Goal: Transaction & Acquisition: Purchase product/service

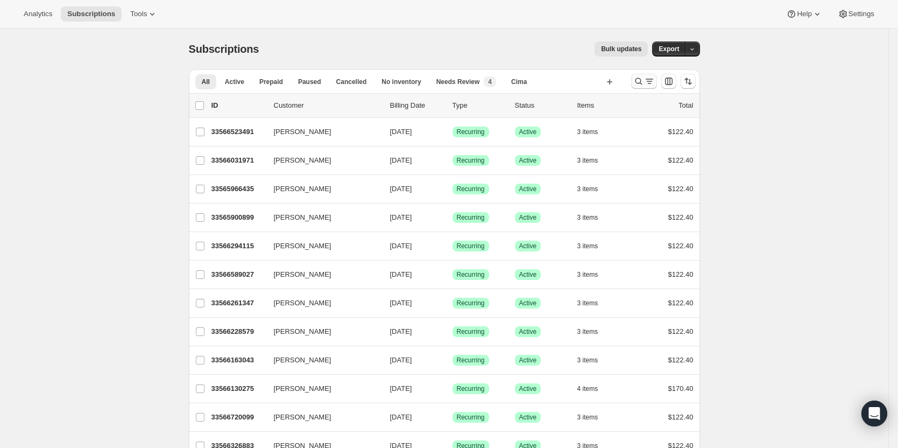
click at [652, 84] on icon "Search and filter results" at bounding box center [649, 81] width 11 height 11
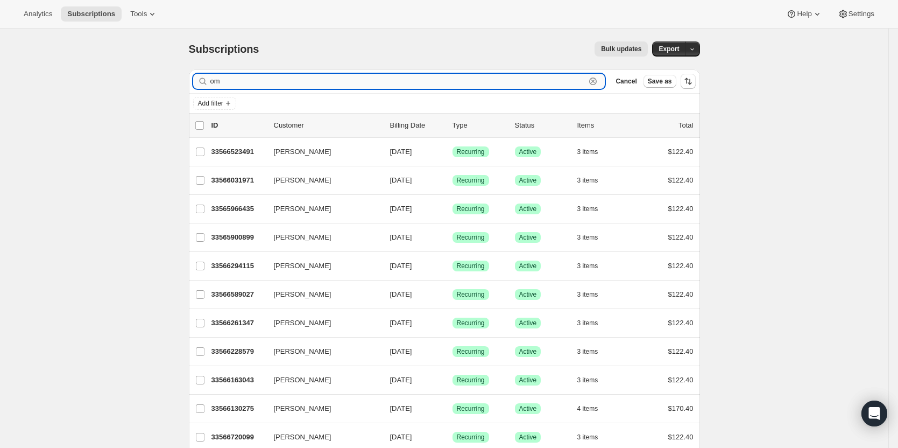
type input "o"
type input "[PERSON_NAME] small"
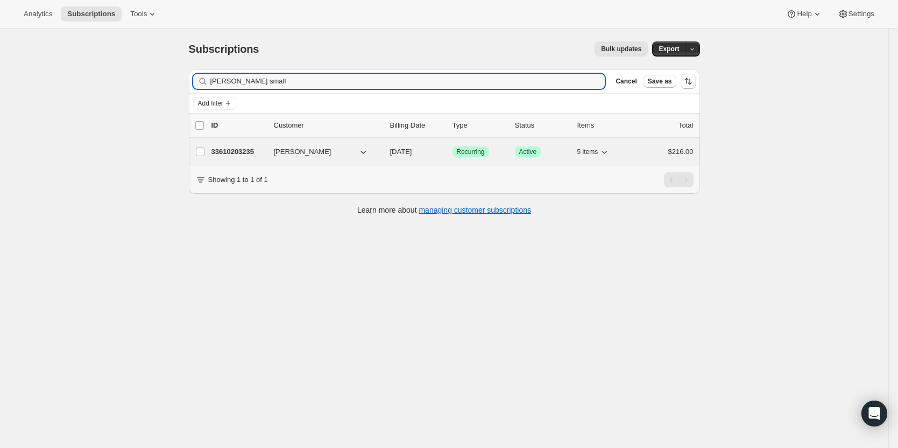
click at [221, 152] on p "33610203235" at bounding box center [239, 151] width 54 height 11
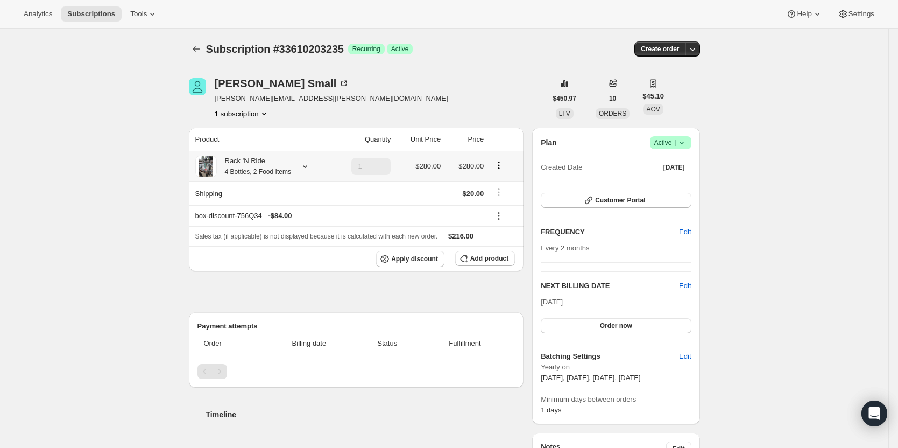
click at [235, 168] on small "4 Bottles, 2 Food Items" at bounding box center [258, 172] width 66 height 8
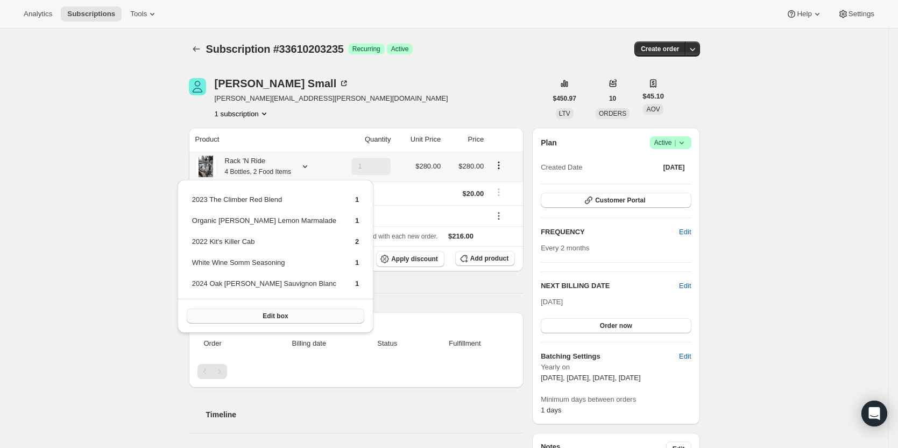
click at [263, 316] on span "Edit box" at bounding box center [275, 316] width 25 height 9
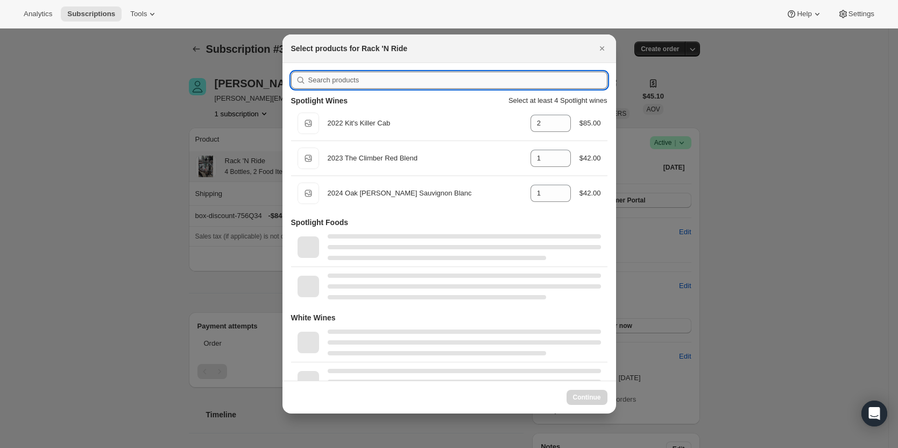
click at [416, 79] on input ":re8:" at bounding box center [457, 80] width 299 height 17
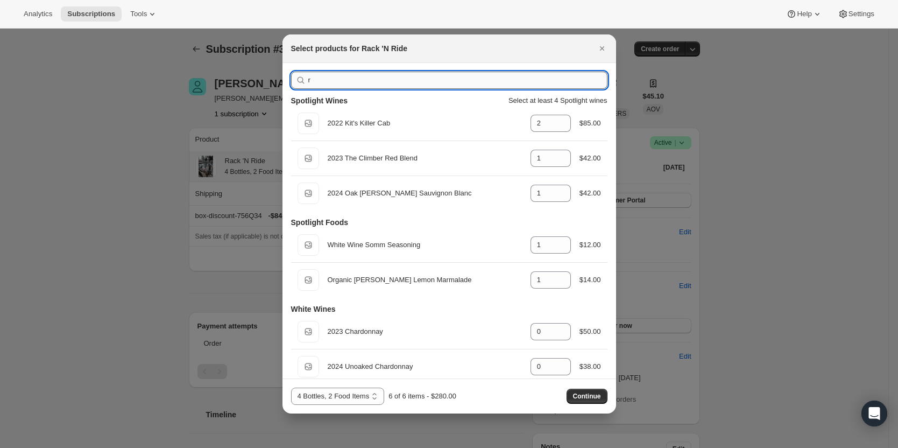
type input "re"
type input "1"
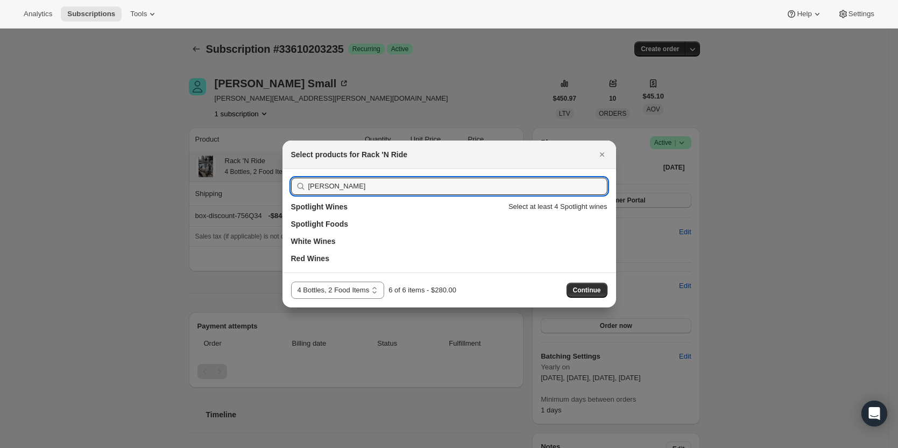
type input "[PERSON_NAME]"
click at [318, 241] on h3 "White Wines" at bounding box center [313, 241] width 45 height 11
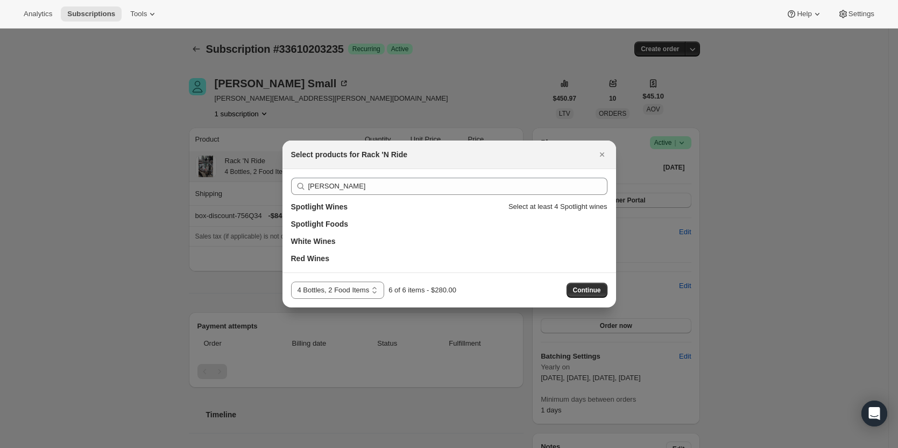
click at [607, 156] on button "Close" at bounding box center [602, 154] width 15 height 15
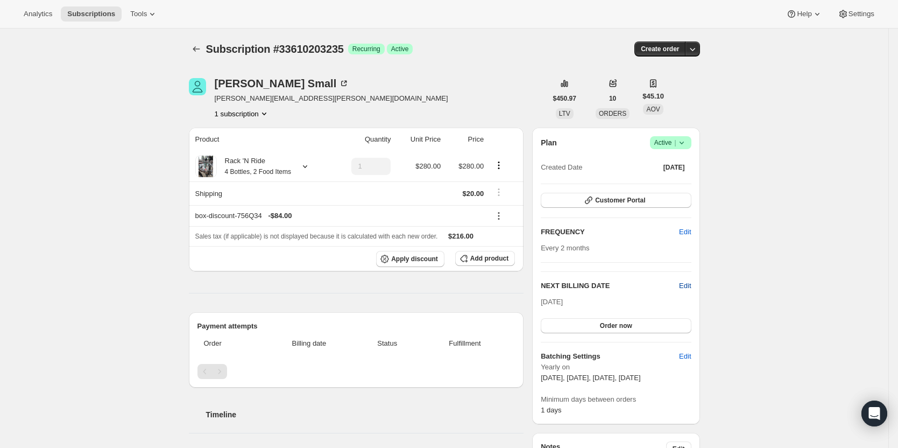
click at [691, 285] on span "Edit" at bounding box center [685, 285] width 12 height 11
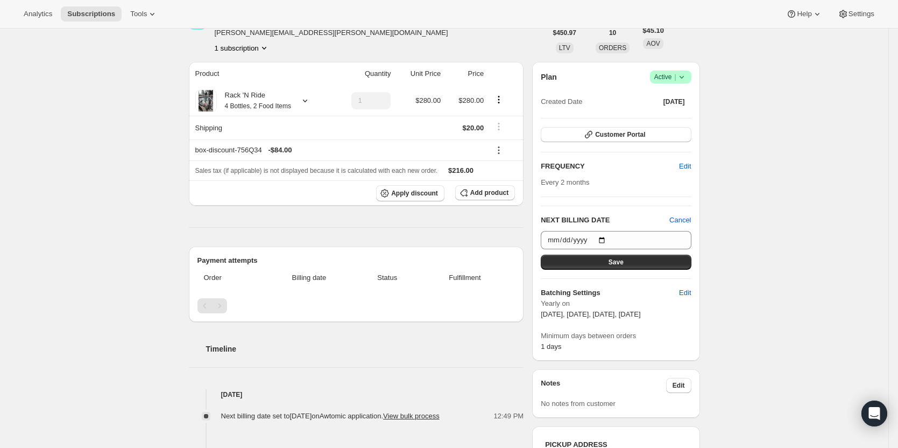
scroll to position [54, 0]
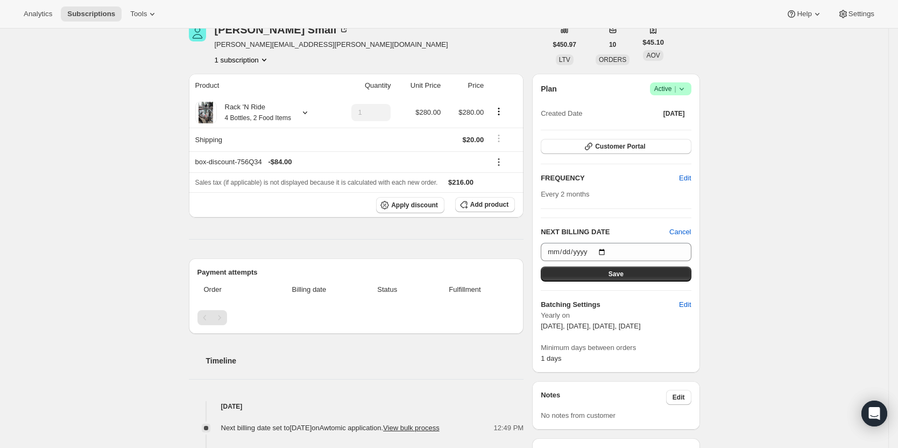
click at [687, 90] on icon at bounding box center [682, 88] width 11 height 11
click at [775, 78] on div "Subscription #33610203235. This page is ready Subscription #33610203235 Success…" at bounding box center [444, 433] width 889 height 917
click at [628, 148] on span "Customer Portal" at bounding box center [620, 146] width 50 height 9
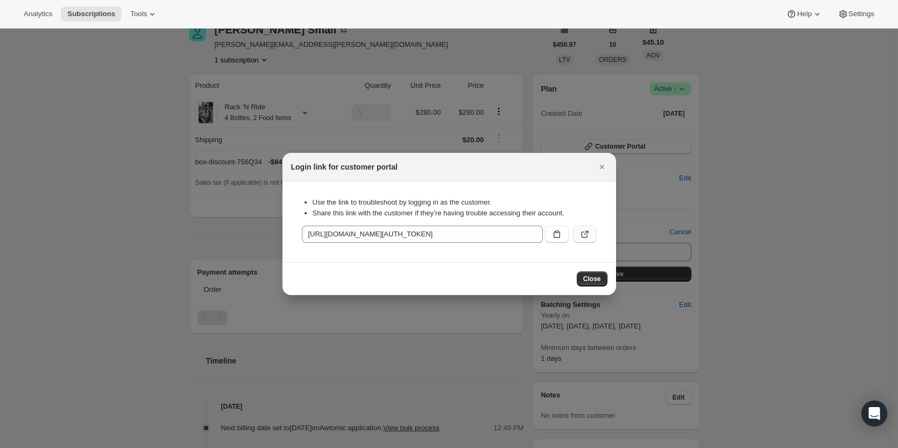
click at [589, 230] on icon ":rc7:" at bounding box center [585, 234] width 11 height 11
click at [597, 169] on icon "Close" at bounding box center [602, 166] width 11 height 11
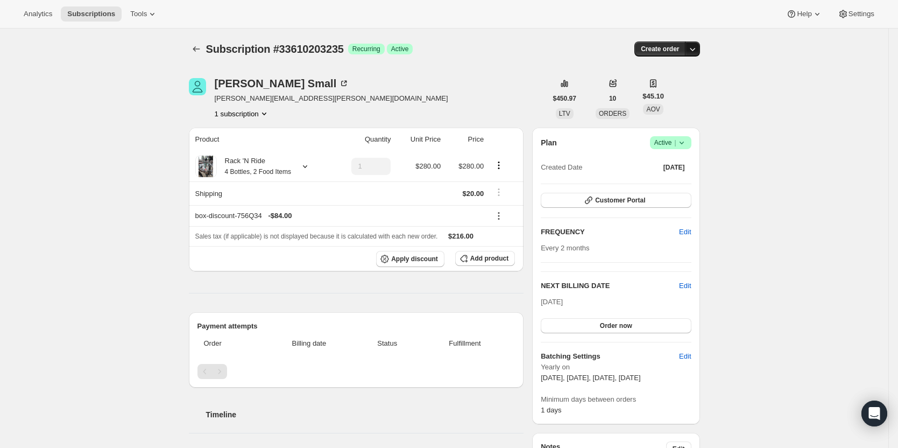
click at [698, 52] on icon "button" at bounding box center [692, 49] width 11 height 11
click at [687, 93] on span "Create custom one-time order" at bounding box center [649, 90] width 93 height 8
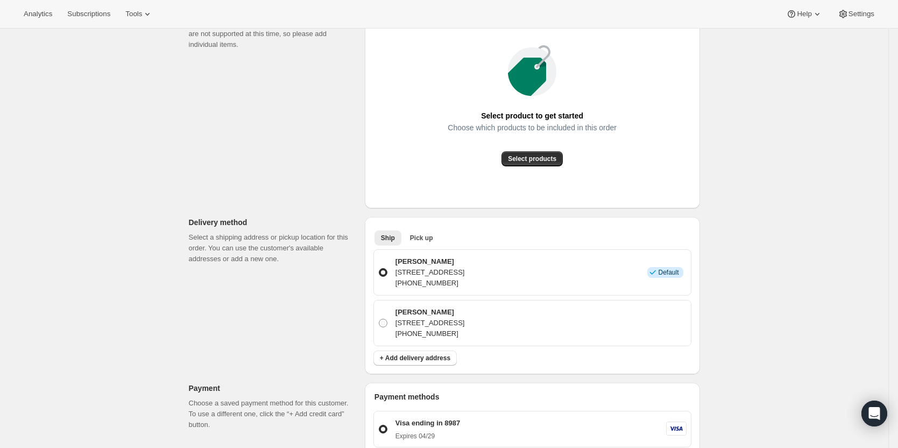
scroll to position [215, 0]
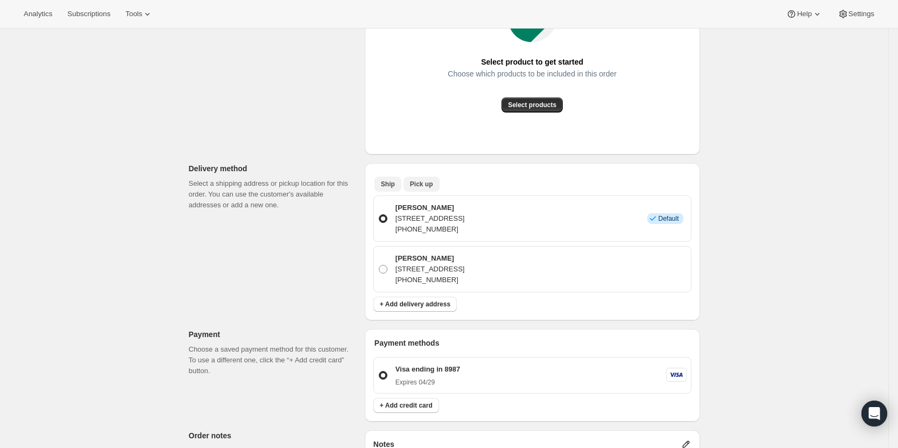
click at [416, 185] on span "Pick up" at bounding box center [421, 184] width 23 height 9
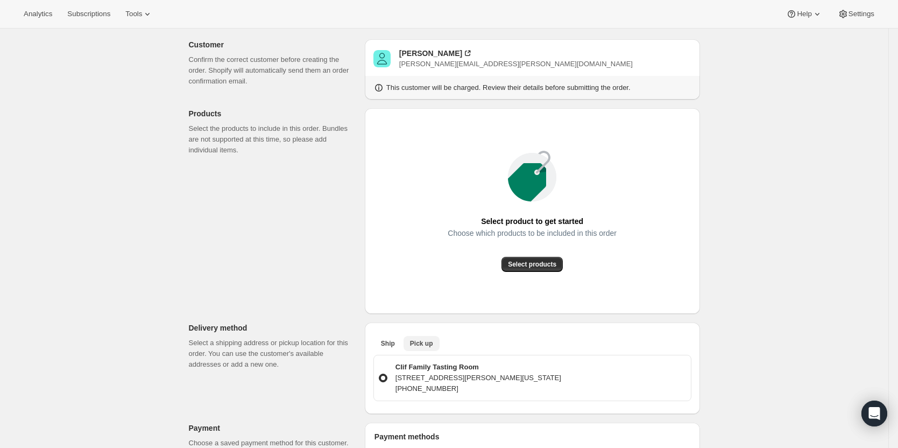
scroll to position [0, 0]
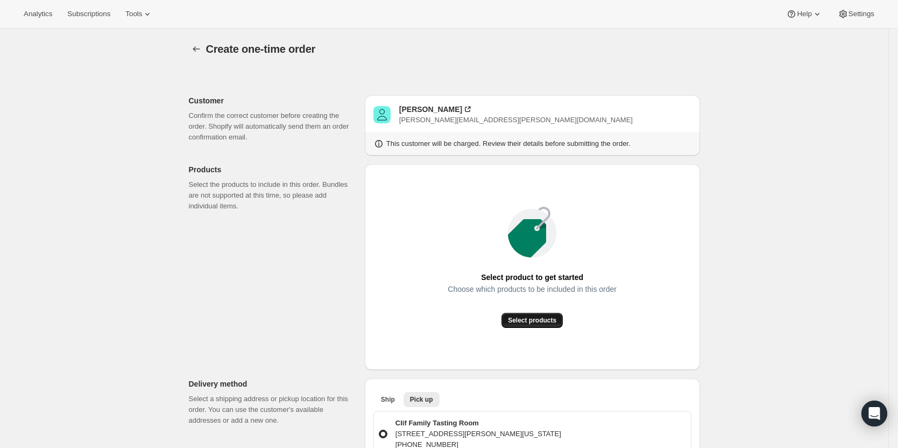
click at [537, 319] on span "Select products" at bounding box center [532, 320] width 48 height 9
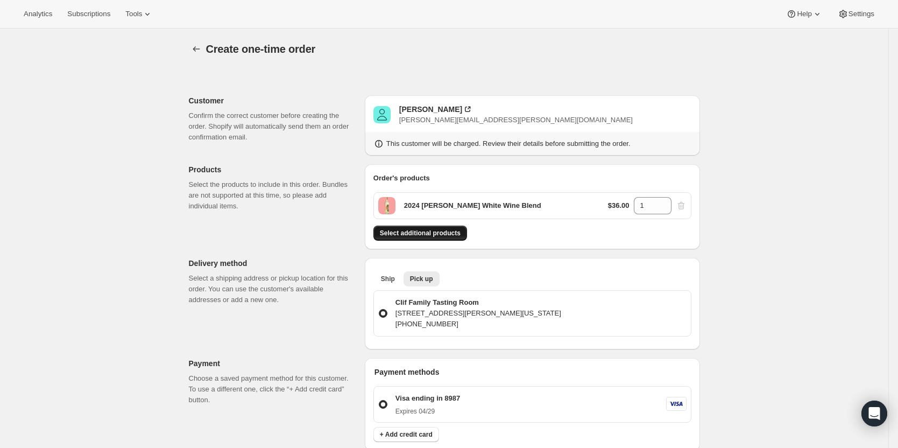
click at [448, 237] on span "Select additional products" at bounding box center [420, 233] width 81 height 9
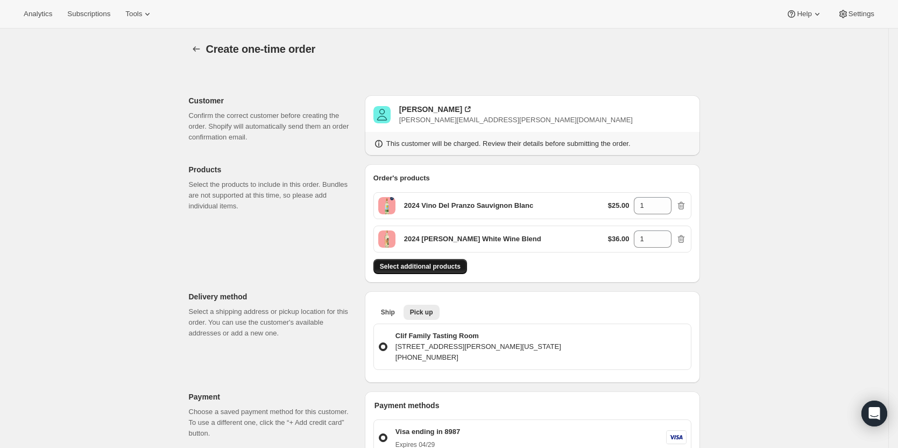
click at [449, 268] on span "Select additional products" at bounding box center [420, 266] width 81 height 9
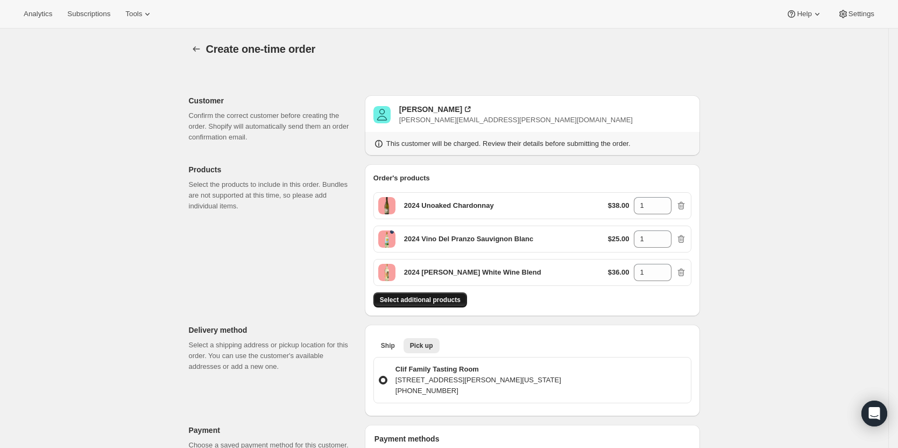
click at [420, 306] on button "Select additional products" at bounding box center [421, 299] width 94 height 15
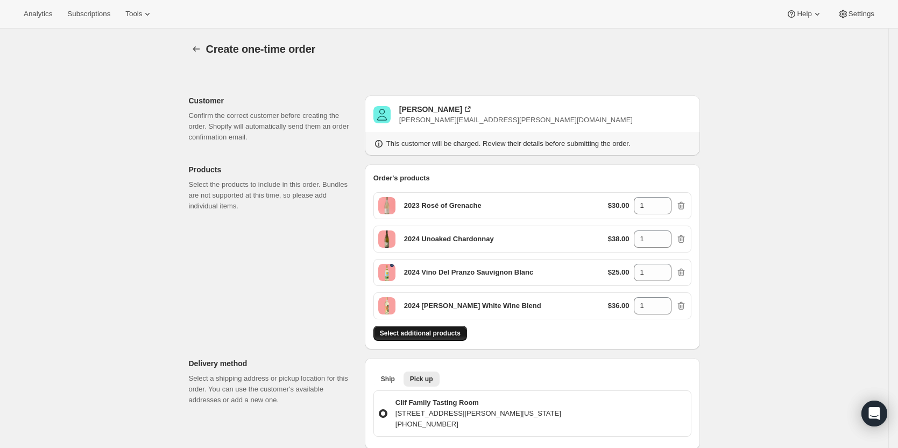
click at [439, 328] on button "Select additional products" at bounding box center [421, 333] width 94 height 15
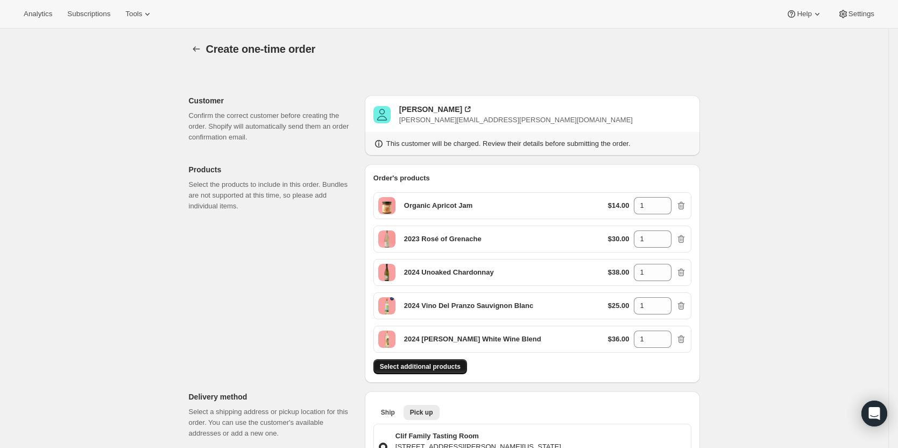
click at [430, 361] on button "Select additional products" at bounding box center [421, 366] width 94 height 15
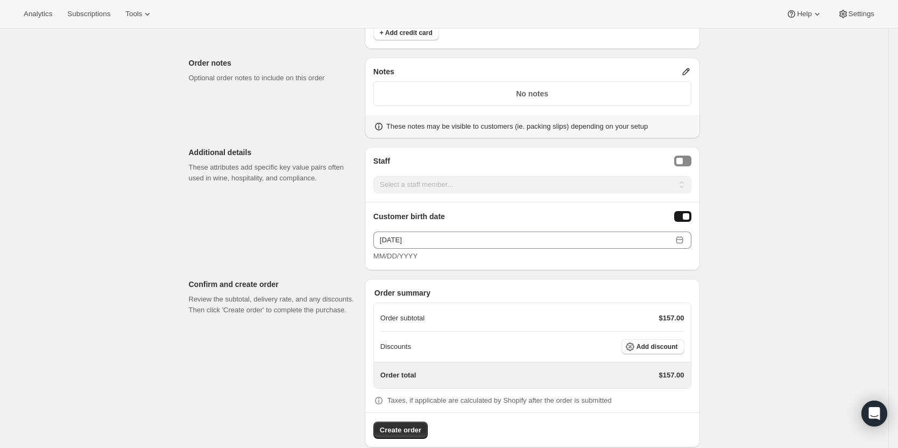
scroll to position [584, 0]
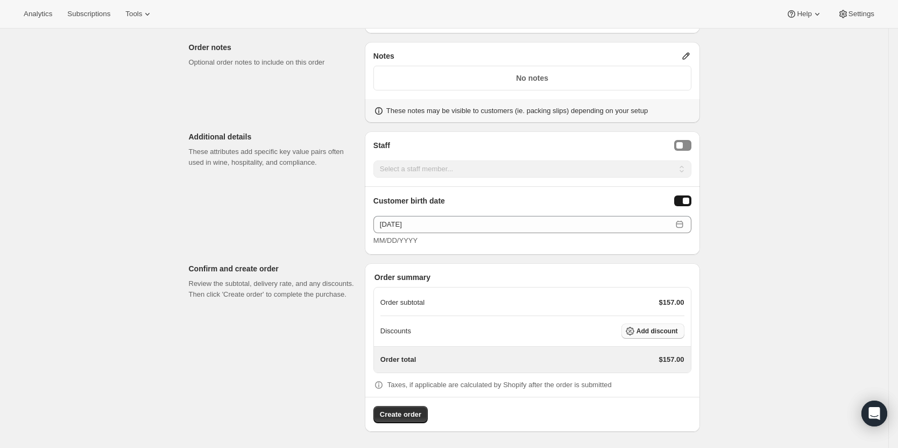
click at [662, 330] on span "Add discount" at bounding box center [657, 331] width 41 height 9
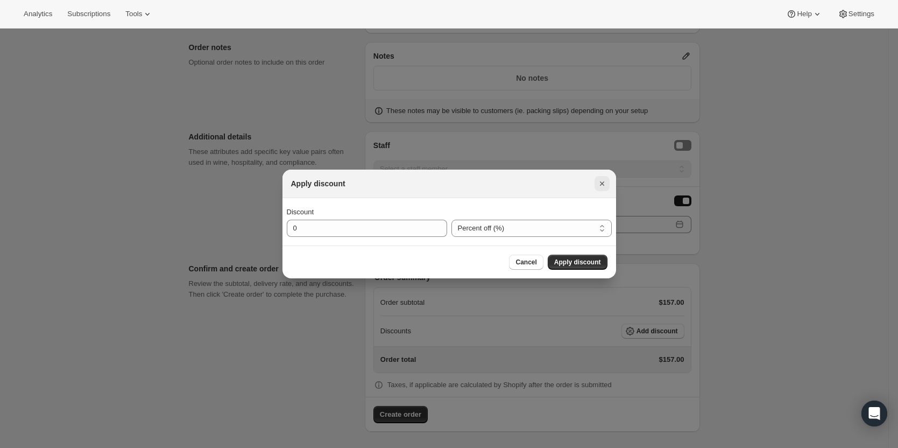
click at [597, 181] on icon "Close" at bounding box center [602, 183] width 11 height 11
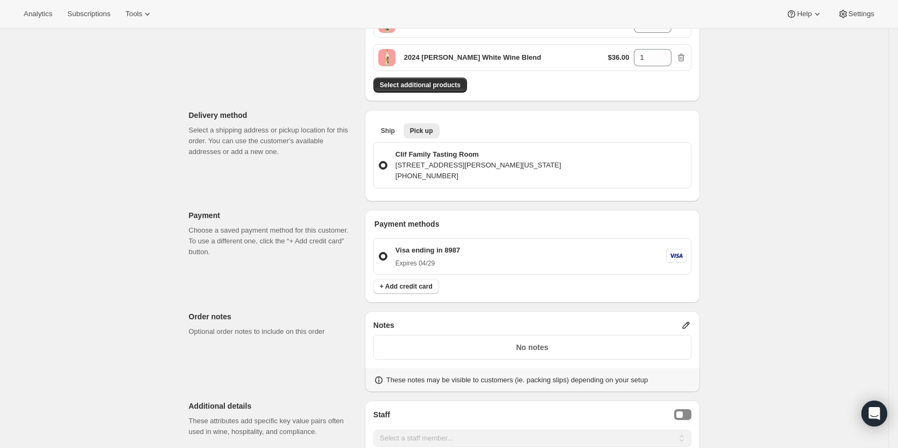
scroll to position [584, 0]
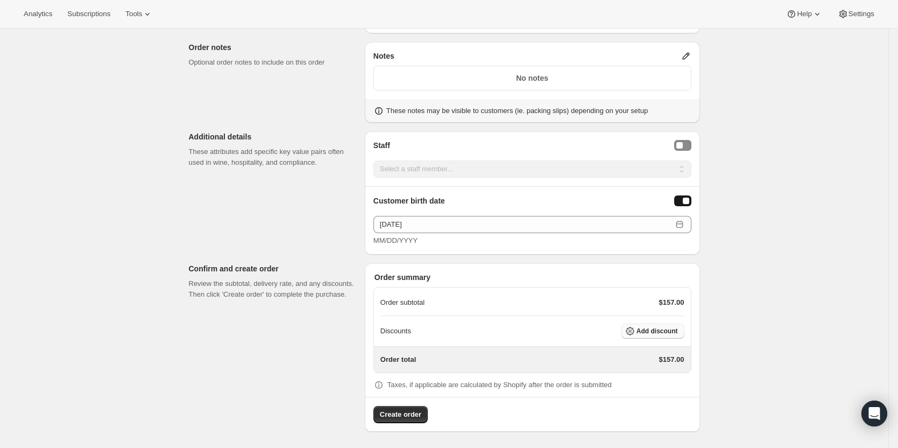
click at [670, 337] on button "Add discount" at bounding box center [653, 330] width 63 height 15
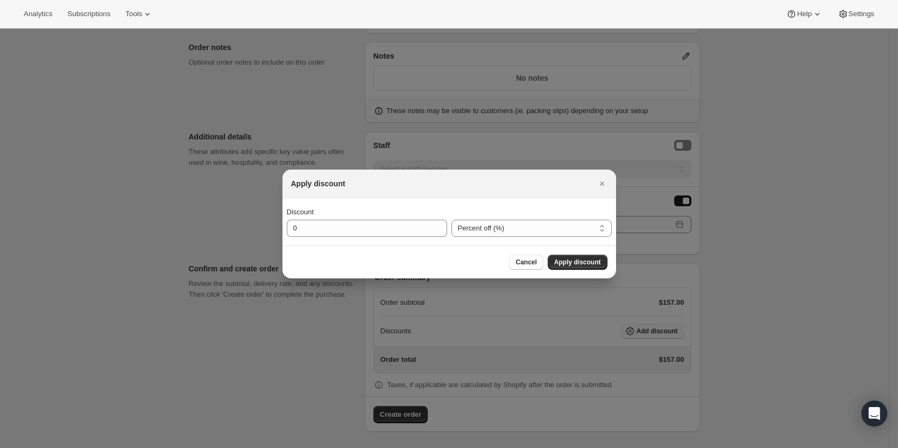
scroll to position [0, 0]
click at [383, 226] on input "0" at bounding box center [359, 228] width 144 height 17
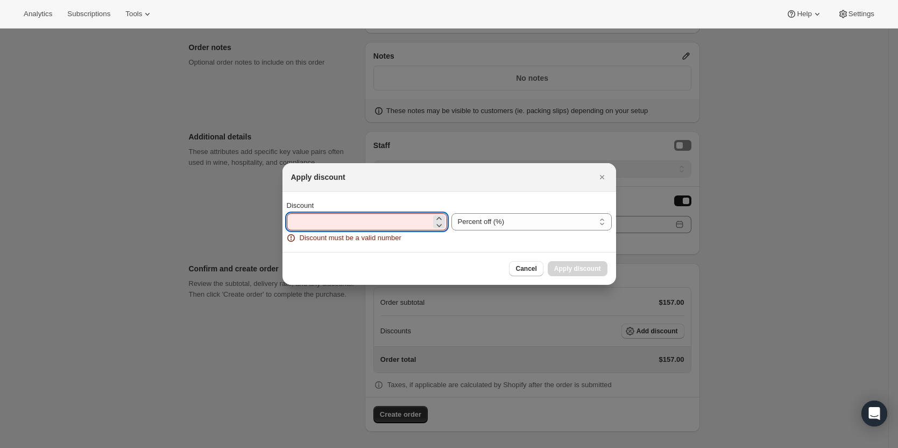
type input "2"
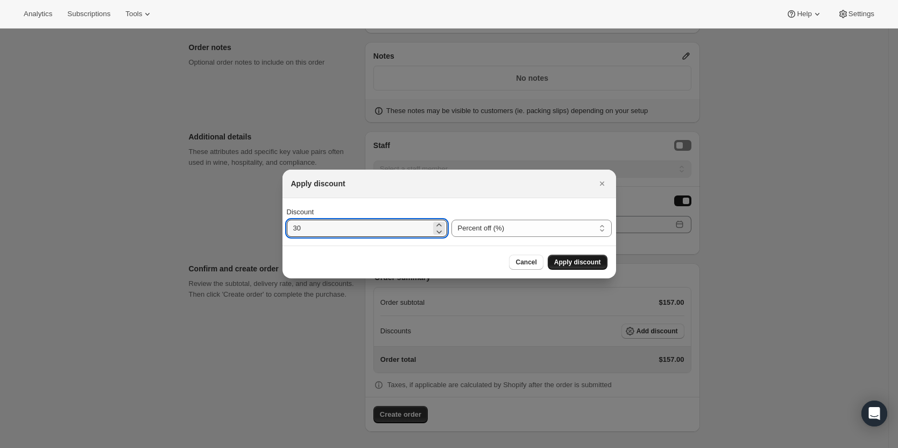
type input "30"
click at [582, 257] on button "Apply discount" at bounding box center [578, 262] width 60 height 15
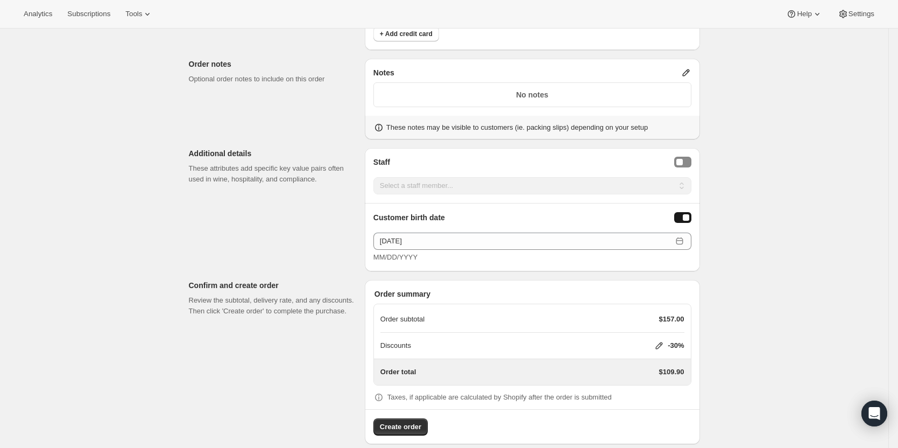
scroll to position [580, 0]
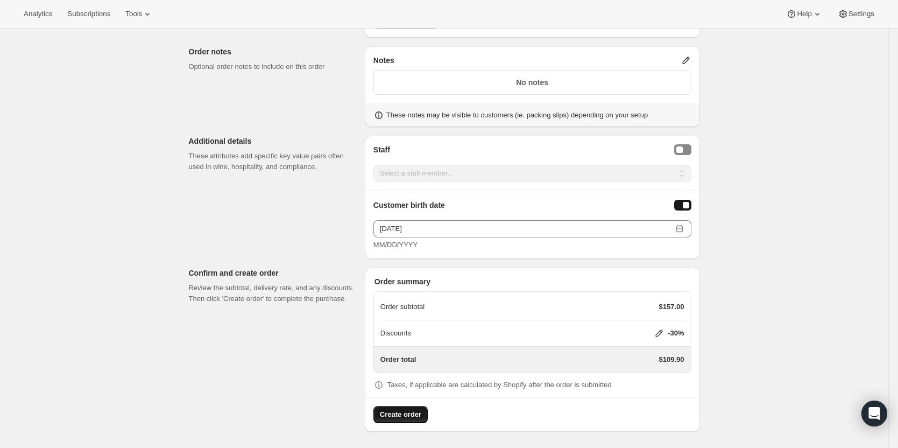
click at [411, 416] on span "Create order" at bounding box center [400, 414] width 41 height 11
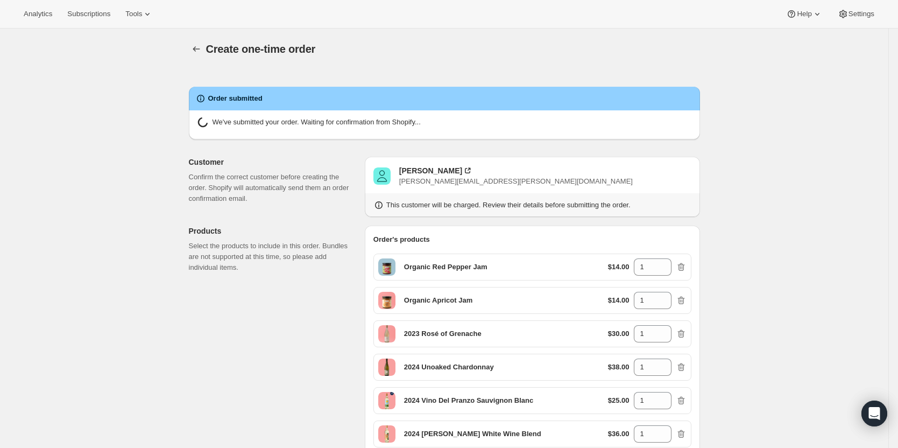
radio input "true"
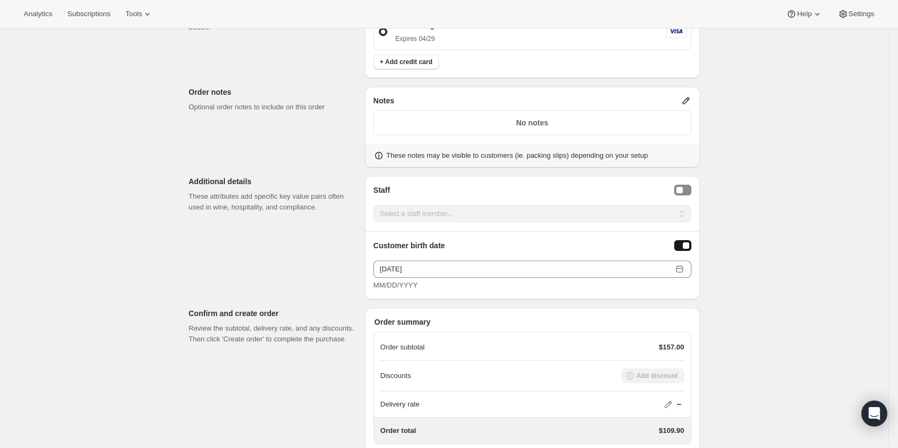
scroll to position [299, 0]
